Goal: Navigation & Orientation: Understand site structure

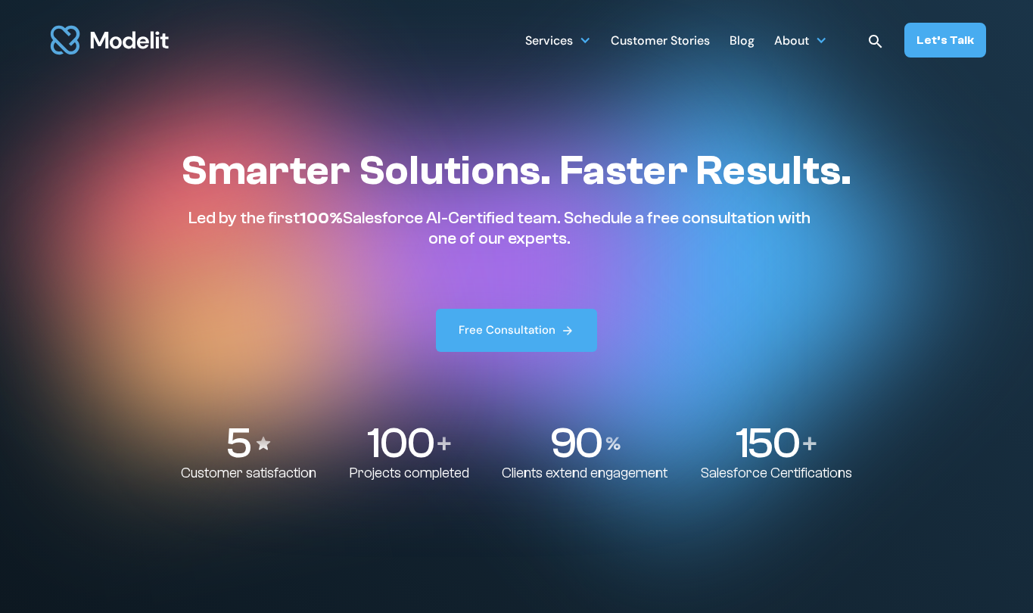
click at [754, 42] on div "Blog" at bounding box center [741, 42] width 25 height 30
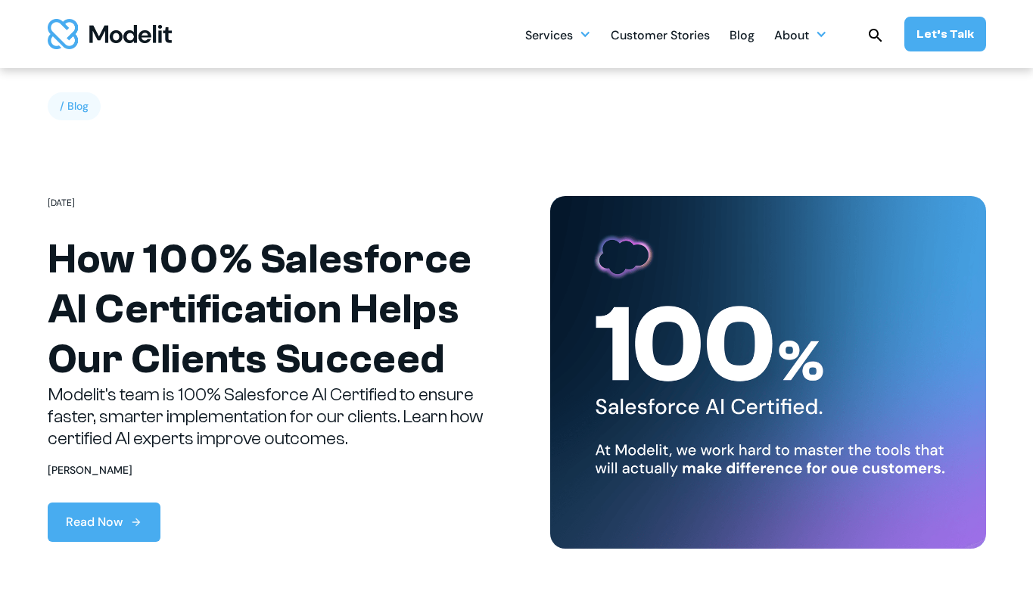
click at [661, 31] on div "Customer Stories" at bounding box center [660, 37] width 99 height 30
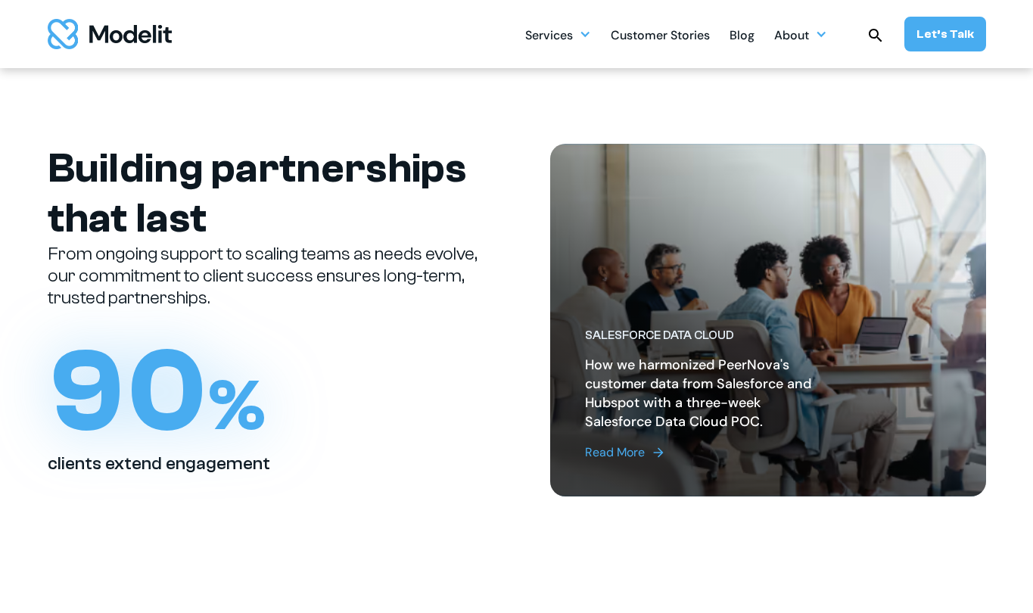
click at [85, 39] on img "home" at bounding box center [110, 34] width 124 height 30
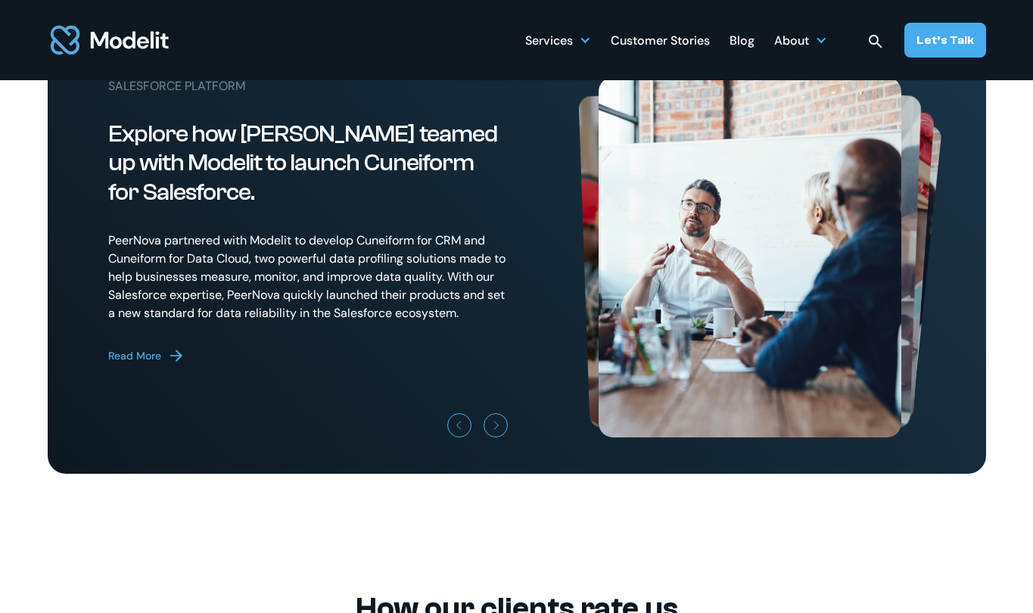
scroll to position [4170, 0]
